Goal: Task Accomplishment & Management: Use online tool/utility

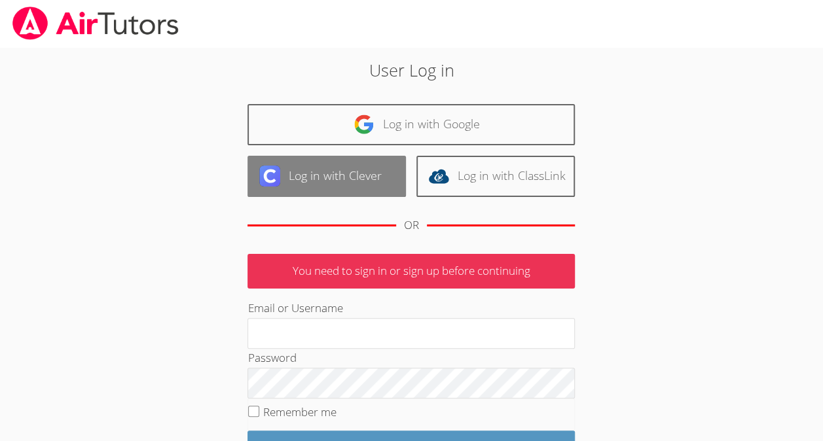
click at [327, 192] on link "Log in with Clever" at bounding box center [326, 176] width 158 height 41
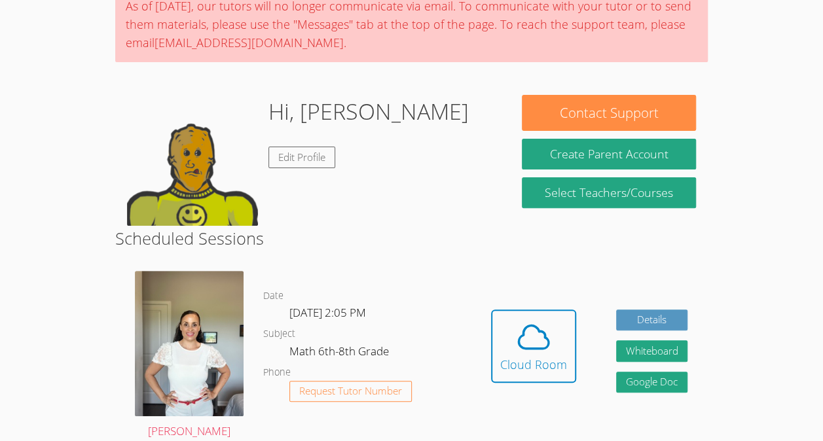
scroll to position [119, 0]
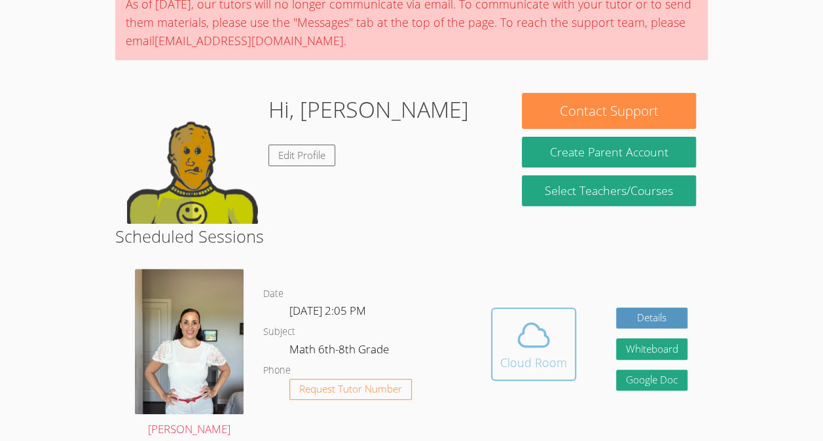
click at [505, 340] on span at bounding box center [533, 335] width 67 height 37
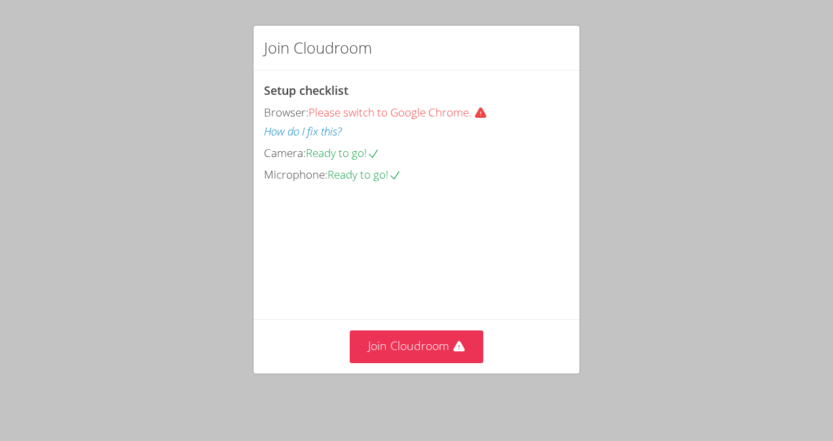
click at [816, 384] on div "Join Cloudroom Setup checklist Browser: Please switch to Google Chrome. How do …" at bounding box center [416, 220] width 833 height 441
click at [819, 393] on div "Join Cloudroom Setup checklist Browser: Please switch to Google Chrome. How do …" at bounding box center [416, 220] width 833 height 441
click at [821, 399] on div "Join Cloudroom Setup checklist Browser: Please switch to Google Chrome. How do …" at bounding box center [416, 220] width 833 height 441
click at [441, 353] on button "Join Cloudroom" at bounding box center [417, 347] width 134 height 32
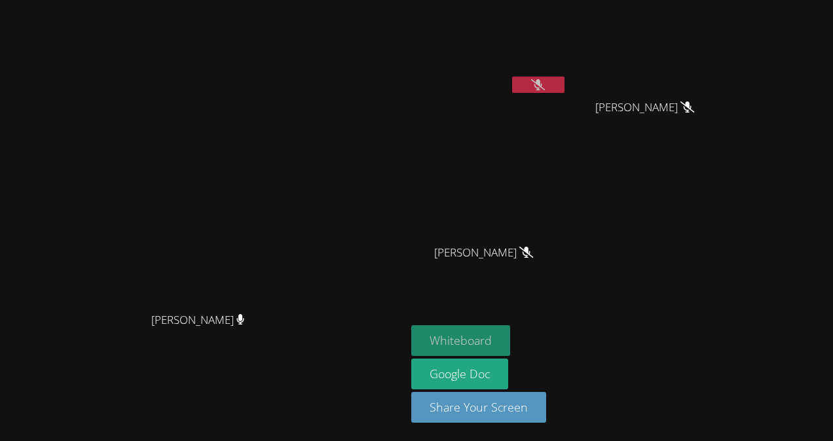
click at [510, 335] on button "Whiteboard" at bounding box center [460, 340] width 99 height 31
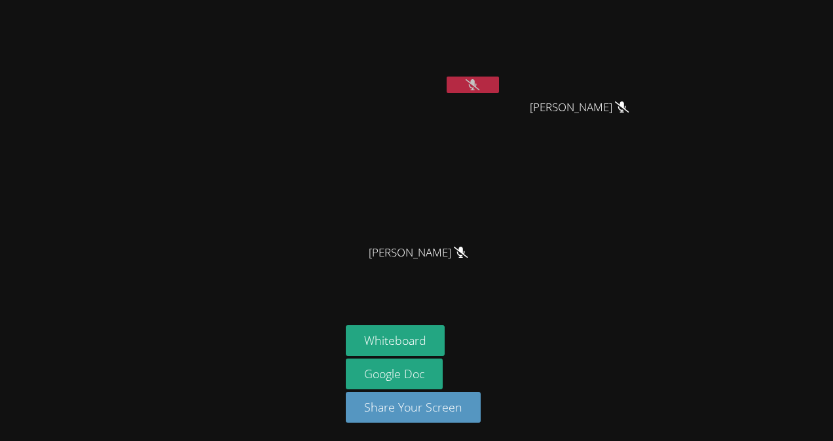
click at [470, 85] on icon at bounding box center [472, 84] width 14 height 11
click at [470, 83] on icon at bounding box center [473, 84] width 9 height 11
click at [10, 130] on div at bounding box center [170, 220] width 330 height 431
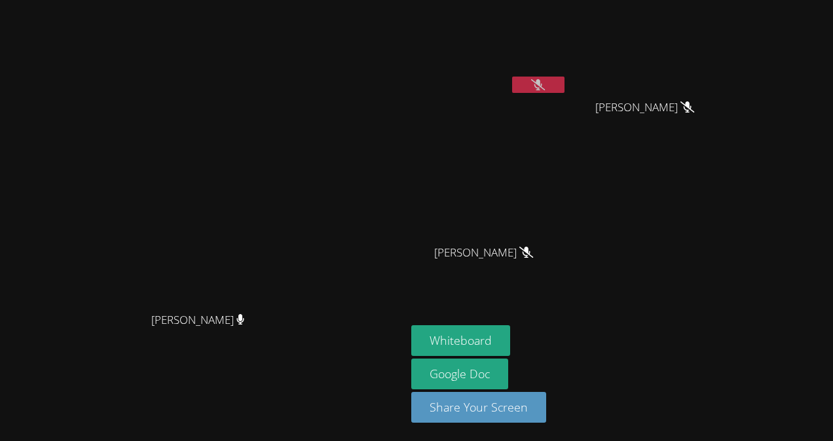
click at [545, 84] on icon at bounding box center [538, 84] width 14 height 11
drag, startPoint x: 340, startPoint y: 154, endPoint x: 262, endPoint y: 360, distance: 220.0
click at [262, 358] on div "[PERSON_NAME] [PERSON_NAME]" at bounding box center [202, 220] width 395 height 275
drag, startPoint x: 203, startPoint y: 347, endPoint x: 279, endPoint y: 111, distance: 247.6
click at [279, 111] on div "[PERSON_NAME] [PERSON_NAME]" at bounding box center [202, 220] width 395 height 275
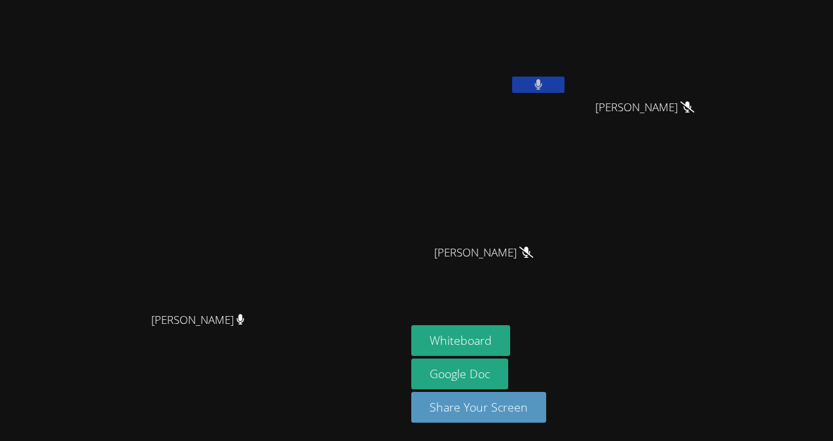
click at [564, 79] on button at bounding box center [538, 85] width 52 height 16
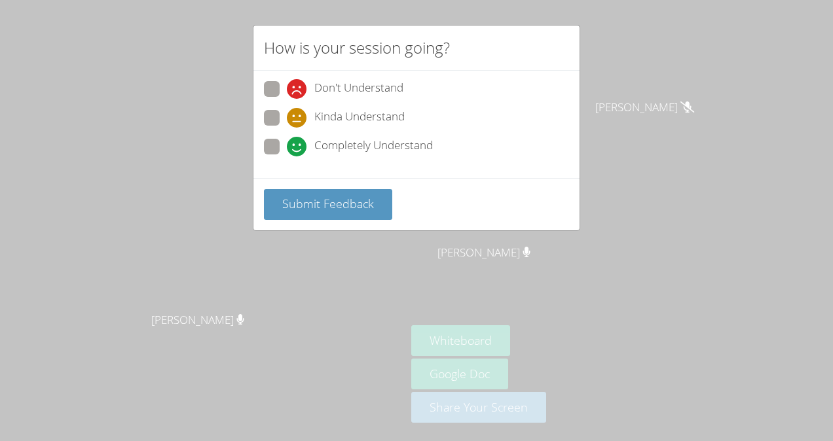
click at [287, 156] on span at bounding box center [287, 156] width 0 height 0
click at [287, 140] on input "Completely Understand" at bounding box center [292, 144] width 11 height 11
radio input "true"
click at [283, 175] on div "Don't Understand Kinda Understand Completely Understand" at bounding box center [416, 124] width 326 height 107
click at [276, 212] on button "Submit Feedback" at bounding box center [328, 204] width 128 height 31
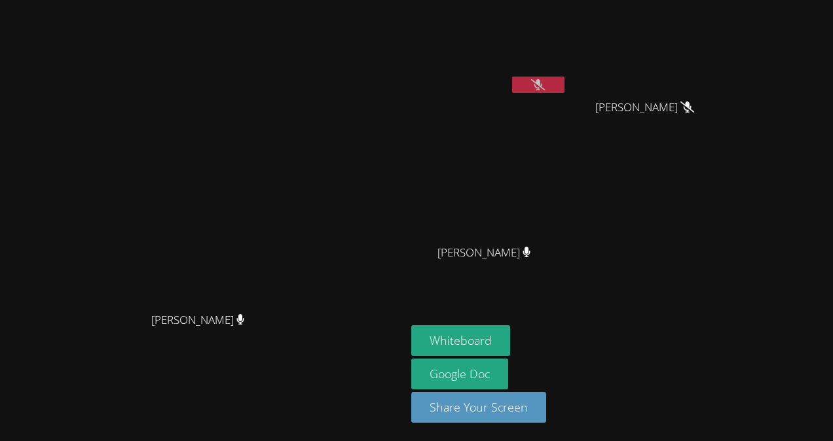
click at [105, 304] on video at bounding box center [203, 194] width 196 height 223
click at [545, 79] on icon at bounding box center [538, 84] width 14 height 11
